Goal: Task Accomplishment & Management: Manage account settings

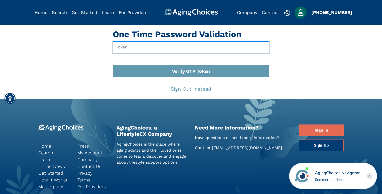
click at [176, 49] on input "text" at bounding box center [191, 47] width 157 height 12
click at [113, 65] on button "Verify OTP Token" at bounding box center [191, 71] width 157 height 12
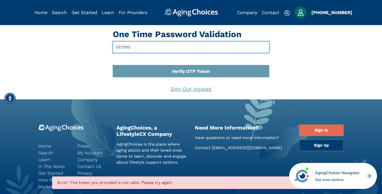
click at [144, 46] on input "057890" at bounding box center [191, 47] width 157 height 12
type input "844315"
click at [113, 65] on button "Verify OTP Token" at bounding box center [191, 71] width 157 height 12
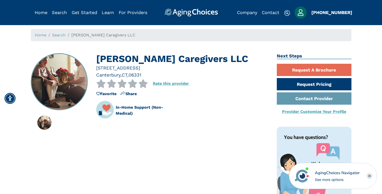
click at [309, 110] on link "Provider Customize Your Profile" at bounding box center [314, 111] width 64 height 5
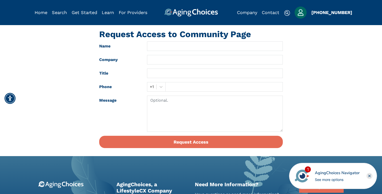
click at [311, 50] on div "Request Access to Community Page Name Company Title Phone +1 Message Request Ac…" at bounding box center [191, 90] width 382 height 123
click at [300, 14] on img "Popover trigger" at bounding box center [301, 13] width 12 height 12
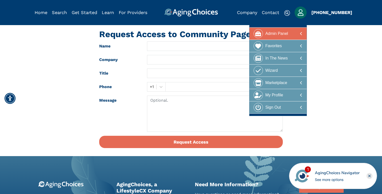
click at [281, 35] on div "Admin Panel" at bounding box center [276, 33] width 23 height 9
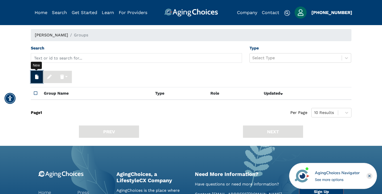
click at [34, 77] on button "button" at bounding box center [37, 77] width 12 height 12
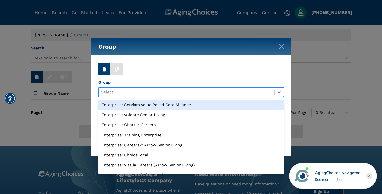
click at [122, 90] on div at bounding box center [186, 91] width 171 height 7
paste input "https://www.agingchoices.com/provider-request/da2c2fe8-acae-4d32-9fdd-fe1004937…"
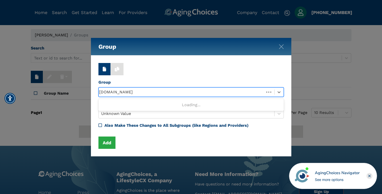
scroll to position [0, 7]
drag, startPoint x: 190, startPoint y: 91, endPoint x: 80, endPoint y: 82, distance: 110.6
click at [80, 82] on div "Group Delete Delete Recursive Group Use Up and Down to choose options, press En…" at bounding box center [191, 97] width 382 height 194
type input "da2c2fe8-acae-4d32-9fdd-fe1004937469"
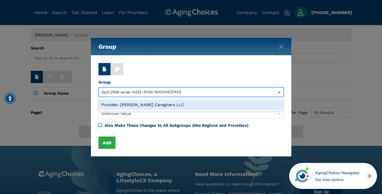
click at [150, 103] on div "Provider: Kitt Brook Caregivers LLC" at bounding box center [190, 105] width 185 height 10
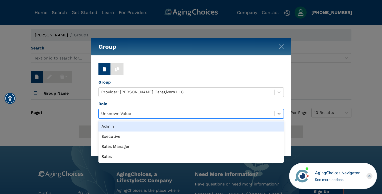
click at [132, 115] on div at bounding box center [186, 113] width 171 height 7
click at [123, 126] on div "Admin" at bounding box center [190, 126] width 185 height 10
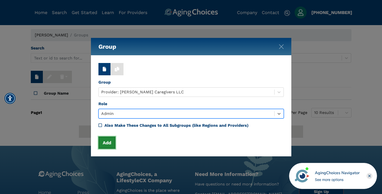
click at [105, 144] on button "Add" at bounding box center [106, 142] width 17 height 12
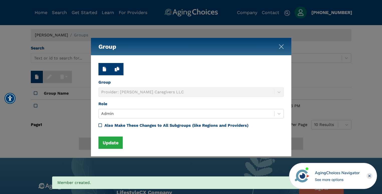
click at [280, 46] on img "Close" at bounding box center [281, 46] width 5 height 5
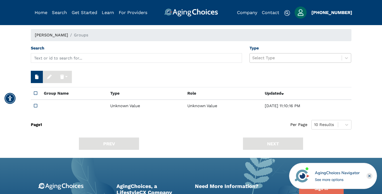
click at [268, 56] on div at bounding box center [295, 57] width 87 height 7
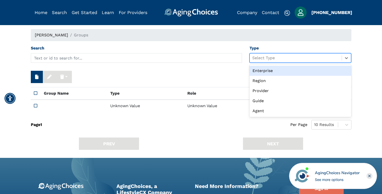
click at [159, 71] on div "Delete Delete Recursive" at bounding box center [191, 77] width 321 height 12
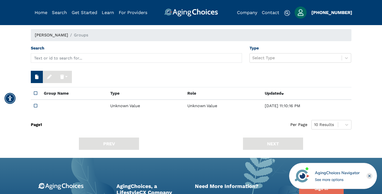
click at [300, 11] on img "Popover trigger" at bounding box center [301, 13] width 12 height 12
click at [48, 35] on span "Samantha Adams" at bounding box center [51, 35] width 33 height 5
click at [301, 13] on img "Popover trigger" at bounding box center [301, 13] width 12 height 12
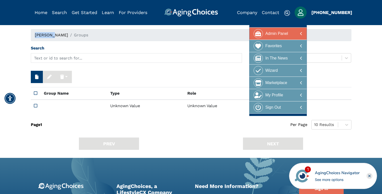
click at [279, 34] on div "Admin Panel" at bounding box center [276, 33] width 23 height 9
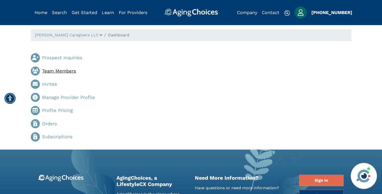
click at [49, 71] on link "Team Members" at bounding box center [59, 70] width 34 height 5
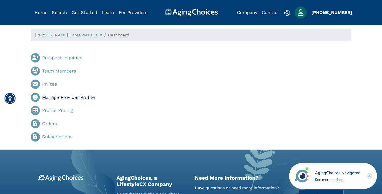
click at [56, 99] on link "Manage Provider Profile" at bounding box center [68, 96] width 53 height 5
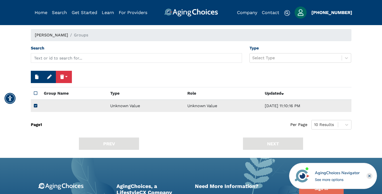
click at [121, 107] on td "Unknown Value" at bounding box center [145, 105] width 77 height 12
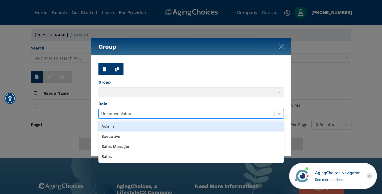
click at [122, 111] on div at bounding box center [186, 113] width 171 height 7
click at [116, 126] on div "Admin" at bounding box center [190, 126] width 185 height 10
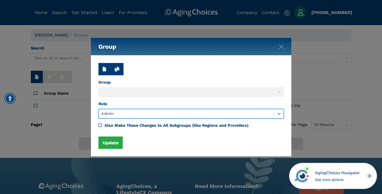
click at [112, 92] on div "Group" at bounding box center [190, 88] width 185 height 18
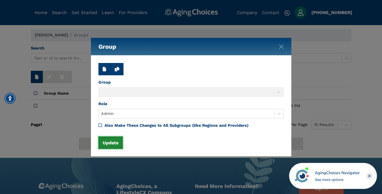
click at [109, 141] on button "Update" at bounding box center [110, 142] width 24 height 12
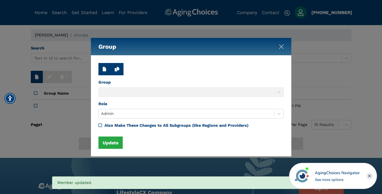
click at [280, 47] on img "Close" at bounding box center [281, 46] width 5 height 5
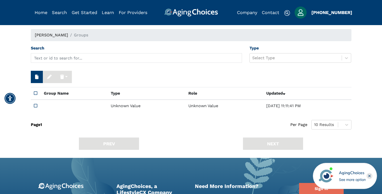
click at [296, 12] on img "Popover trigger" at bounding box center [301, 13] width 12 height 12
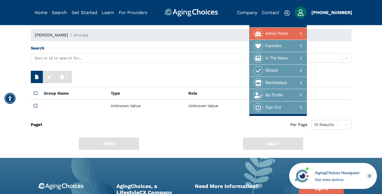
click at [288, 32] on div "Admin Panel" at bounding box center [276, 33] width 23 height 9
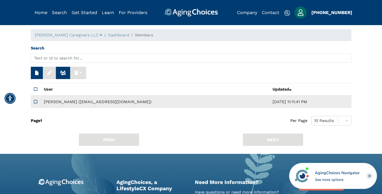
click at [61, 98] on td "[PERSON_NAME] ([EMAIL_ADDRESS][DOMAIN_NAME])" at bounding box center [155, 101] width 229 height 12
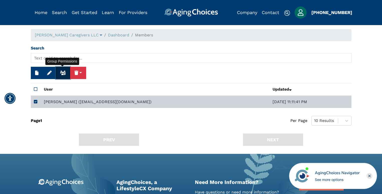
click at [62, 73] on icon "button" at bounding box center [63, 72] width 6 height 5
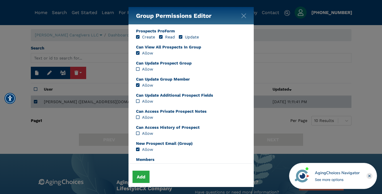
scroll to position [53, 0]
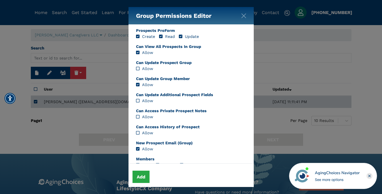
click at [108, 83] on div "Group Permissions Editor Prospects Create Read Update Delete Prospects Notes Cr…" at bounding box center [191, 97] width 382 height 194
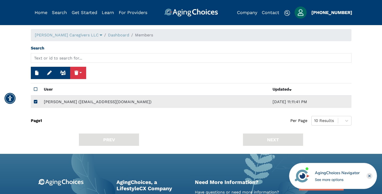
click at [97, 103] on td "Samantha Adams (info@kittbrookcaregivers.com)" at bounding box center [155, 101] width 229 height 12
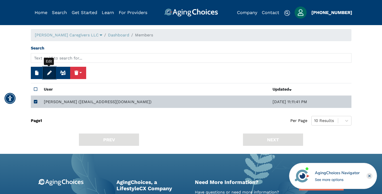
click at [48, 71] on icon "button" at bounding box center [49, 72] width 5 height 5
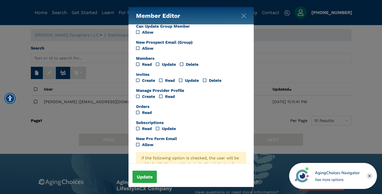
scroll to position [141, 0]
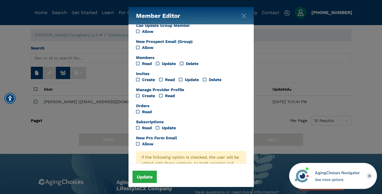
click at [138, 95] on icon "Create" at bounding box center [138, 95] width 4 height 4
click at [161, 95] on icon "Read" at bounding box center [161, 95] width 4 height 4
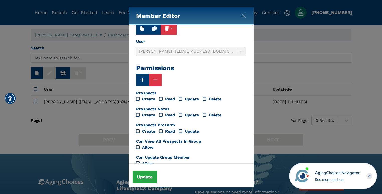
scroll to position [0, 0]
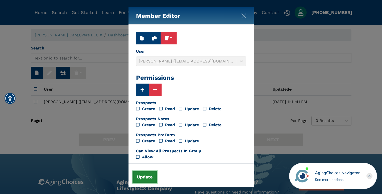
click at [140, 177] on button "Update" at bounding box center [145, 176] width 24 height 12
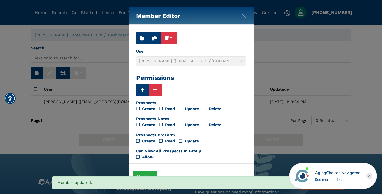
click at [89, 120] on div "Member Editor Delete Delete (Including Subgroups) User Samantha Adams (info@kit…" at bounding box center [191, 97] width 382 height 194
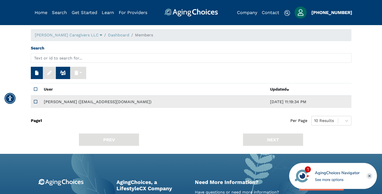
click at [74, 102] on td "Samantha Adams (info@kittbrookcaregivers.com)" at bounding box center [154, 101] width 227 height 12
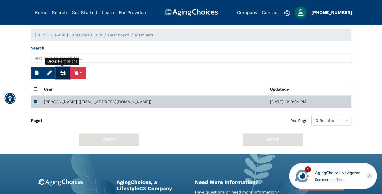
click at [60, 73] on icon "button" at bounding box center [63, 72] width 6 height 5
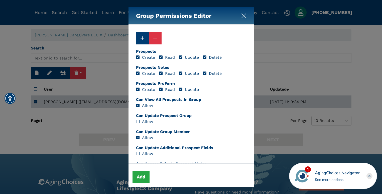
click at [245, 14] on img "Close" at bounding box center [243, 15] width 5 height 5
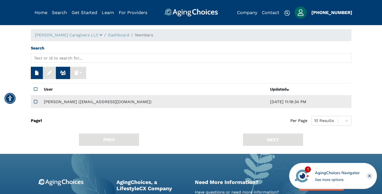
drag, startPoint x: 143, startPoint y: 101, endPoint x: 43, endPoint y: 100, distance: 100.0
click at [43, 100] on td "Samantha Adams (info@kittbrookcaregivers.com)" at bounding box center [154, 101] width 227 height 12
copy td "Samantha Adams (info@kittbrookcaregivers.com)"
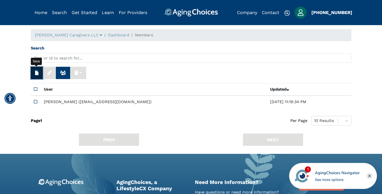
click at [35, 75] on button "button" at bounding box center [37, 73] width 12 height 12
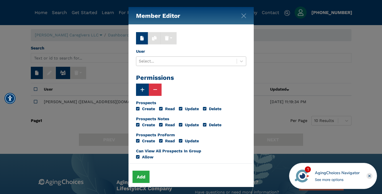
click at [152, 60] on div at bounding box center [186, 61] width 95 height 7
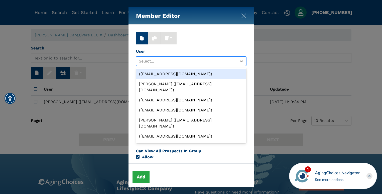
paste input "Samantha Adams (info@kittbrookcaregivers.com)"
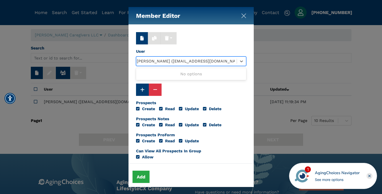
type input "Samantha Adams (info@kittbrookcaregivers.com)"
click at [245, 16] on img "Close" at bounding box center [243, 15] width 5 height 5
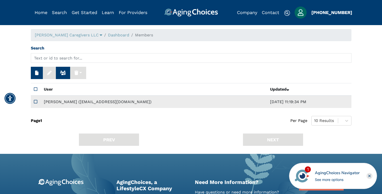
click at [36, 101] on icon at bounding box center [36, 101] width 4 height 4
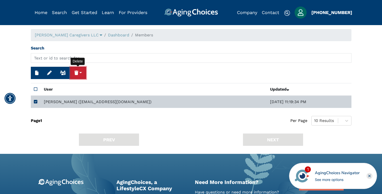
click at [78, 71] on icon "button" at bounding box center [76, 72] width 4 height 5
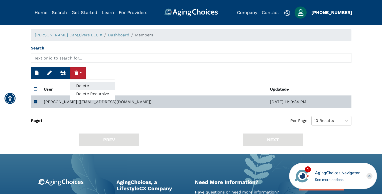
click at [80, 85] on link "Delete" at bounding box center [92, 86] width 45 height 8
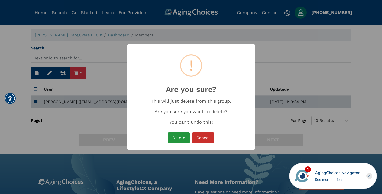
click at [177, 140] on button "Delete" at bounding box center [179, 137] width 22 height 11
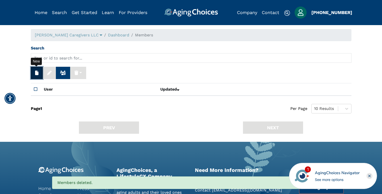
click at [35, 74] on icon "button" at bounding box center [37, 72] width 4 height 5
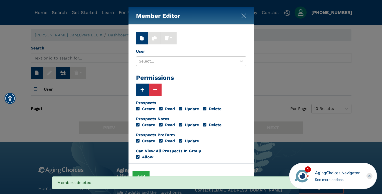
click at [142, 62] on div at bounding box center [186, 61] width 95 height 7
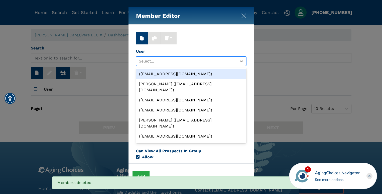
paste input "Samantha Adams (info@kittbrookcaregivers.com)"
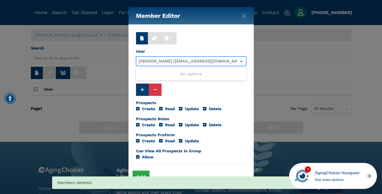
drag, startPoint x: 176, startPoint y: 62, endPoint x: 102, endPoint y: 55, distance: 74.5
click at [102, 55] on div "Member Editor Delete Delete (Including Subgroups) User Use Up and Down to choos…" at bounding box center [191, 97] width 382 height 194
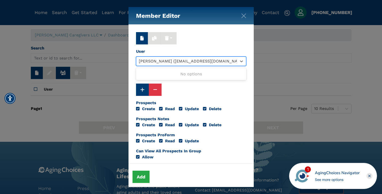
type input "info@kittbrookcaregivers.com)"
click at [203, 60] on div at bounding box center [186, 61] width 95 height 7
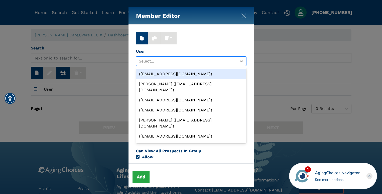
paste input "Samantha Adams (info@kittbrookcaregivers.com)"
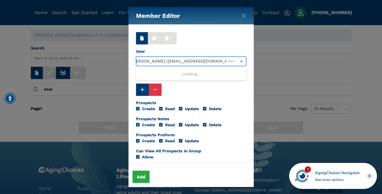
scroll to position [0, 1]
drag, startPoint x: 174, startPoint y: 61, endPoint x: 140, endPoint y: 56, distance: 35.2
click at [140, 56] on div "User Use Up and Down to choose options, press Enter to select the currently foc…" at bounding box center [191, 57] width 110 height 18
type input "info@kittbrookcaregivers.com"
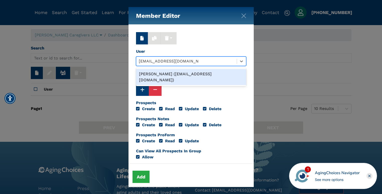
click at [154, 74] on div "Samantha Adams (info@kittbrookcaregivers.com)" at bounding box center [191, 77] width 110 height 16
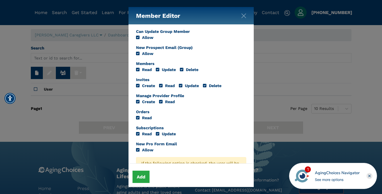
scroll to position [205, 0]
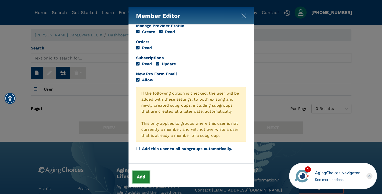
click at [138, 174] on button "Add" at bounding box center [141, 176] width 17 height 12
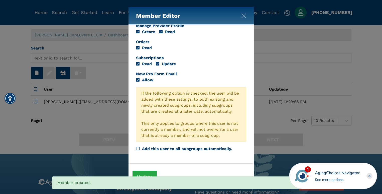
click at [105, 53] on div "Member Editor Delete Delete (Including Subgroups) User Samantha Adams (info@kit…" at bounding box center [191, 97] width 382 height 194
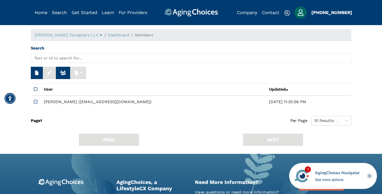
click at [297, 12] on img "Popover trigger" at bounding box center [301, 13] width 12 height 12
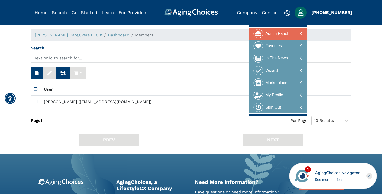
click at [272, 35] on div "Admin Panel" at bounding box center [276, 33] width 23 height 9
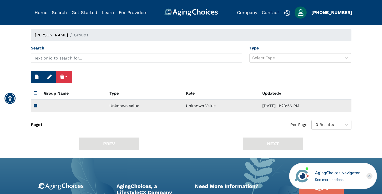
click at [109, 105] on td "Unknown Value" at bounding box center [144, 105] width 76 height 12
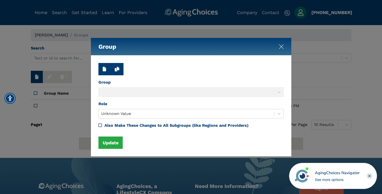
click at [283, 46] on img "Close" at bounding box center [281, 46] width 5 height 5
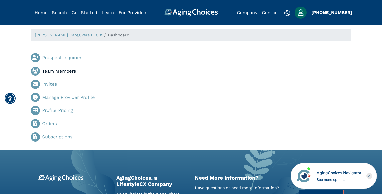
click at [55, 70] on link "Team Members" at bounding box center [59, 70] width 34 height 5
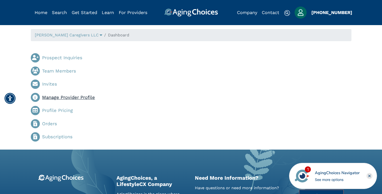
click at [52, 96] on link "Manage Provider Profile" at bounding box center [68, 96] width 53 height 5
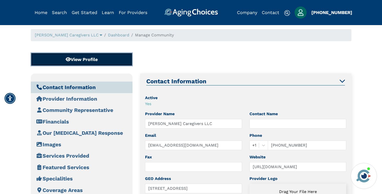
click at [80, 61] on button "View Profile" at bounding box center [81, 59] width 101 height 12
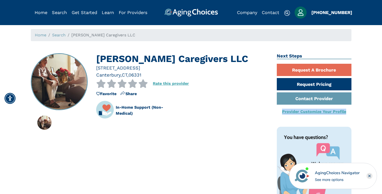
drag, startPoint x: 348, startPoint y: 112, endPoint x: 277, endPoint y: 112, distance: 71.2
click at [277, 112] on div "Provider Customize Your Profile" at bounding box center [314, 111] width 75 height 6
copy link "Provider Customize Your Profile"
click at [298, 12] on img "Popover trigger" at bounding box center [301, 13] width 12 height 12
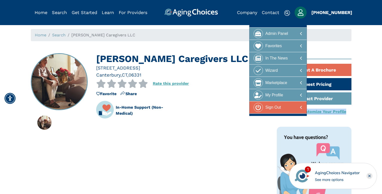
click at [273, 105] on div "Sign Out" at bounding box center [273, 107] width 16 height 9
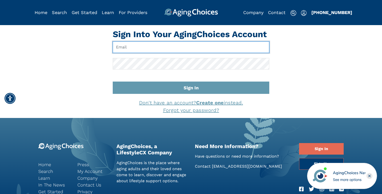
click at [152, 47] on input "Email" at bounding box center [191, 47] width 157 height 12
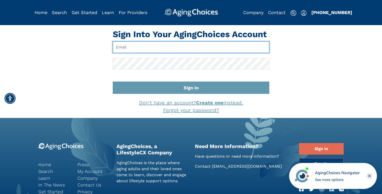
paste input "Provider Customize Your Profile"
type input "Provider Customize Your Profile"
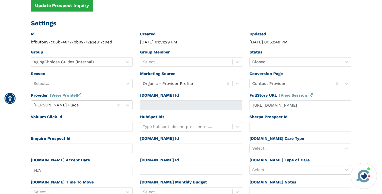
scroll to position [75, 0]
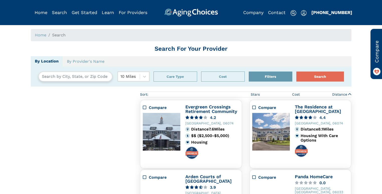
type input "[GEOGRAPHIC_DATA], [US_STATE], [GEOGRAPHIC_DATA] 06033"
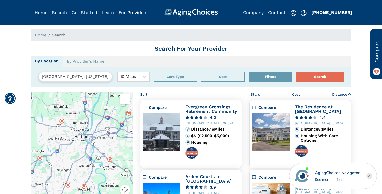
click at [305, 13] on img "Popover trigger" at bounding box center [304, 13] width 6 height 6
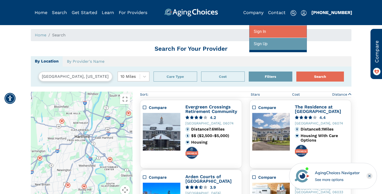
click at [272, 30] on div at bounding box center [278, 31] width 49 height 9
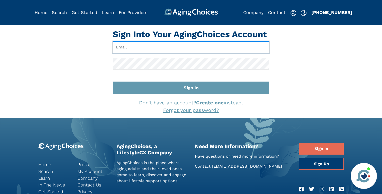
click at [171, 47] on input "Email" at bounding box center [191, 47] width 157 height 12
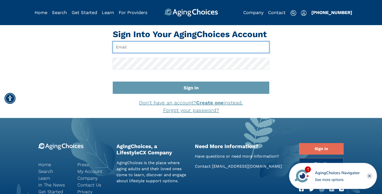
type input "brandoncompagnamba@gmail.com"
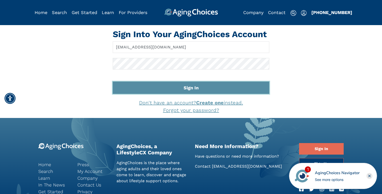
click at [173, 84] on button "Sign In" at bounding box center [191, 87] width 157 height 12
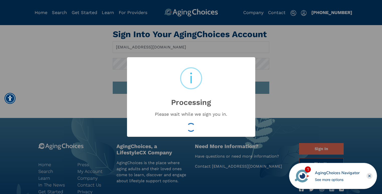
click at [107, 60] on div "× i Processing Please wait while we sign you in. OK No Cancel" at bounding box center [191, 97] width 382 height 194
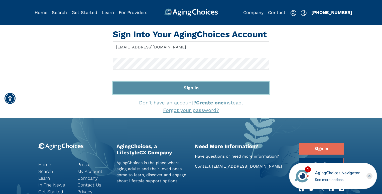
click at [161, 87] on button "Sign In" at bounding box center [191, 87] width 157 height 12
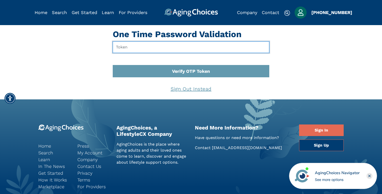
click at [138, 47] on input "text" at bounding box center [191, 47] width 157 height 12
click at [152, 46] on input "text" at bounding box center [191, 47] width 157 height 12
type input "429576"
click at [113, 65] on button "Verify OTP Token" at bounding box center [191, 71] width 157 height 12
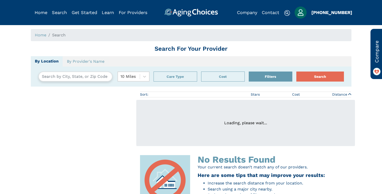
type input "[GEOGRAPHIC_DATA], [US_STATE], [GEOGRAPHIC_DATA] 06033"
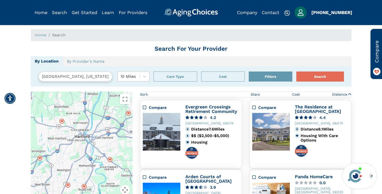
click at [300, 11] on img "Popover trigger" at bounding box center [301, 13] width 12 height 12
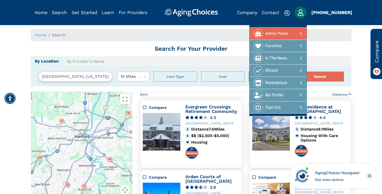
click at [283, 33] on div "Admin Panel" at bounding box center [276, 33] width 23 height 9
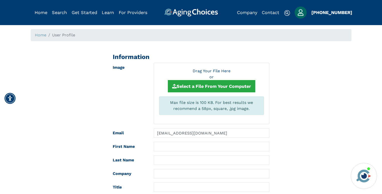
click at [298, 11] on img "Popover trigger" at bounding box center [301, 13] width 12 height 12
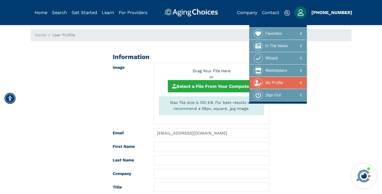
click at [270, 83] on div "My Profile" at bounding box center [274, 82] width 18 height 9
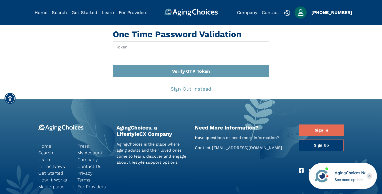
click at [301, 13] on img "Popover trigger" at bounding box center [301, 13] width 12 height 12
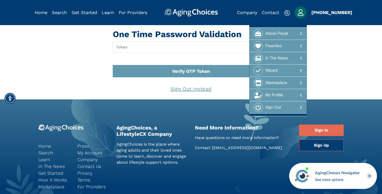
click at [301, 13] on img "Popover trigger" at bounding box center [301, 13] width 12 height 12
